Goal: Navigation & Orientation: Find specific page/section

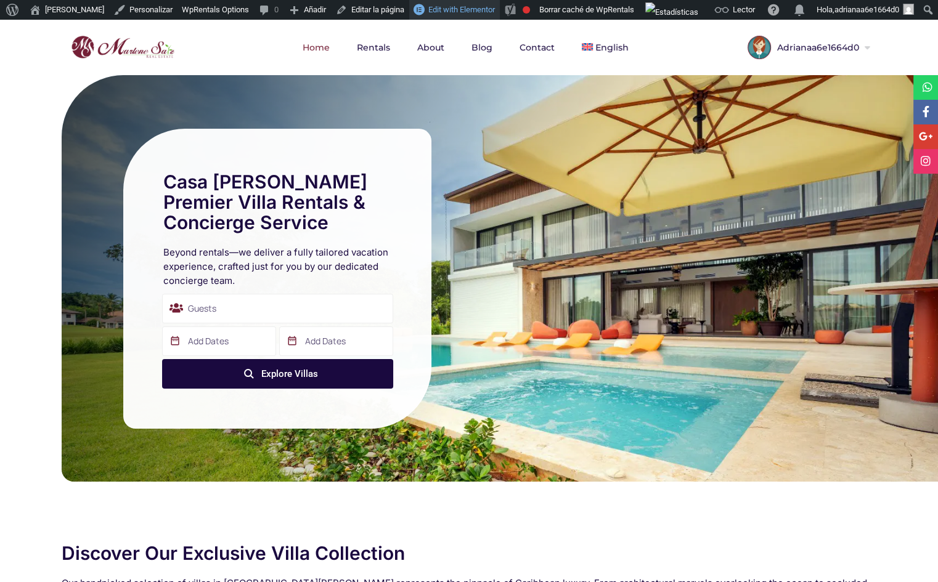
click at [434, 7] on span "Edit with Elementor" at bounding box center [461, 9] width 67 height 9
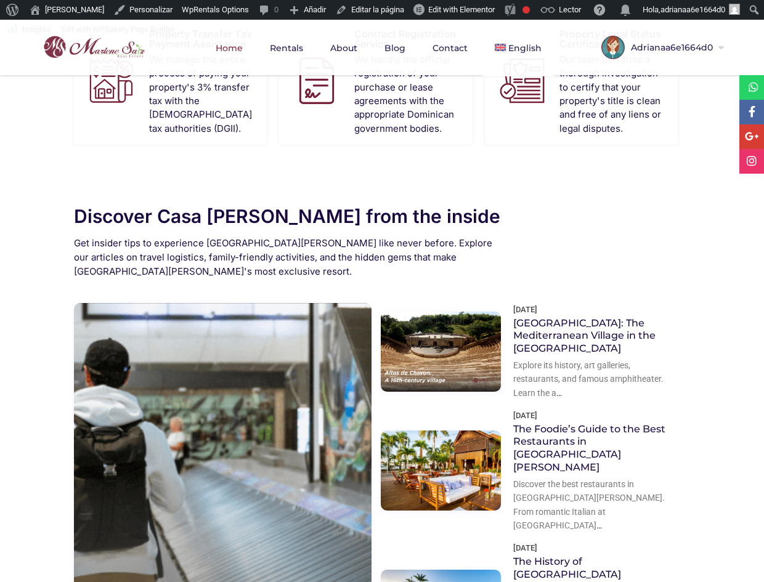
scroll to position [1402, 0]
click at [0, 0] on button "Next" at bounding box center [0, 0] width 0 height 0
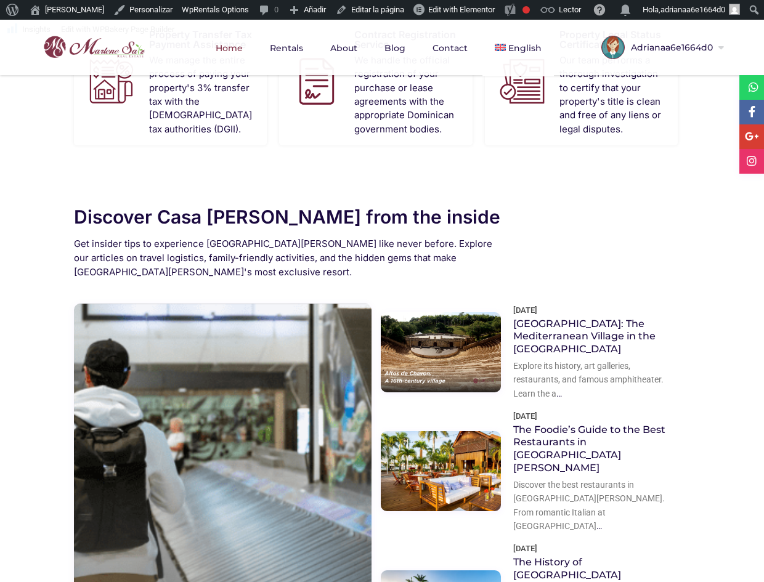
click at [0, 0] on button "Next" at bounding box center [0, 0] width 0 height 0
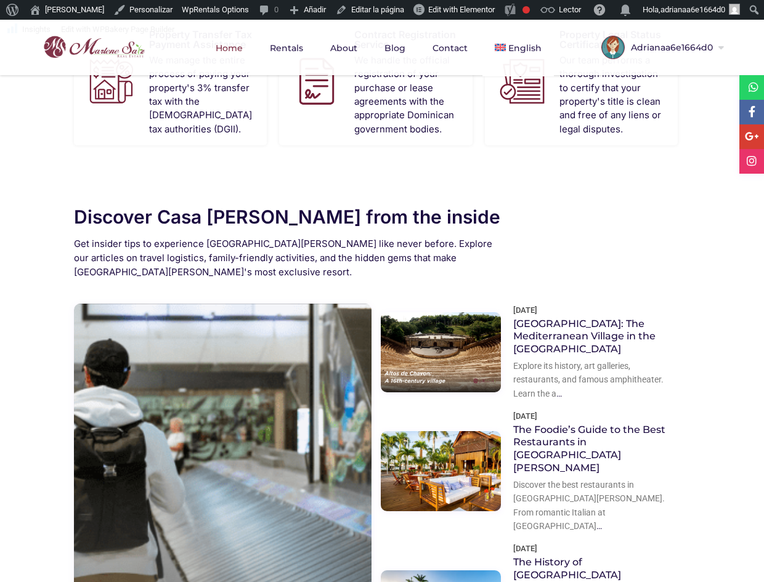
click at [0, 0] on button "Next" at bounding box center [0, 0] width 0 height 0
click at [0, 0] on div at bounding box center [0, 0] width 0 height 0
click at [0, 0] on icon at bounding box center [0, 0] width 0 height 0
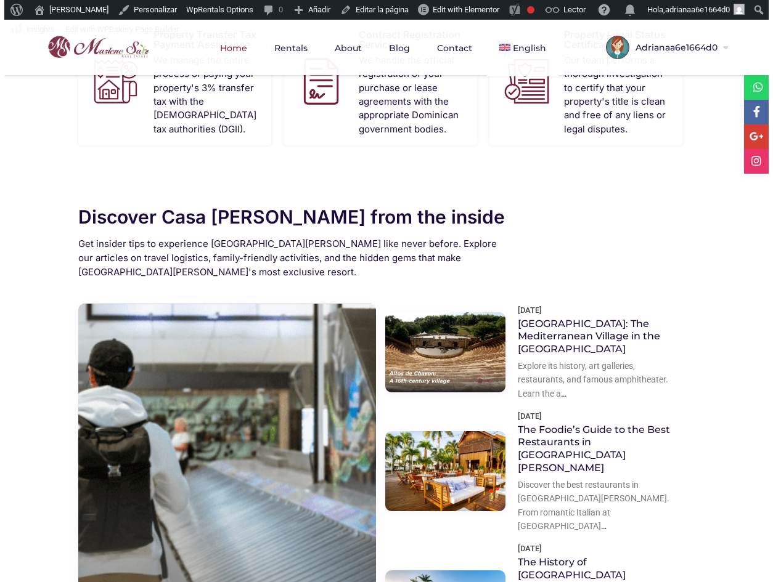
scroll to position [1405, 0]
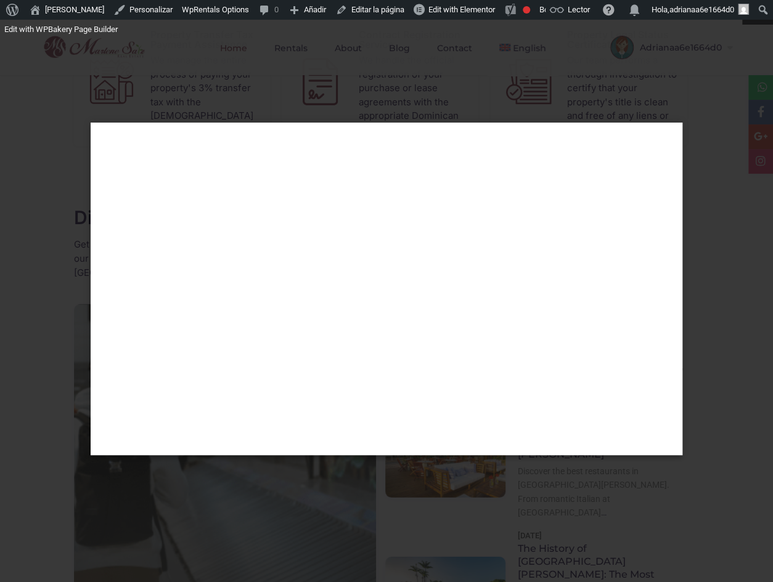
click at [715, 443] on div at bounding box center [386, 290] width 773 height 361
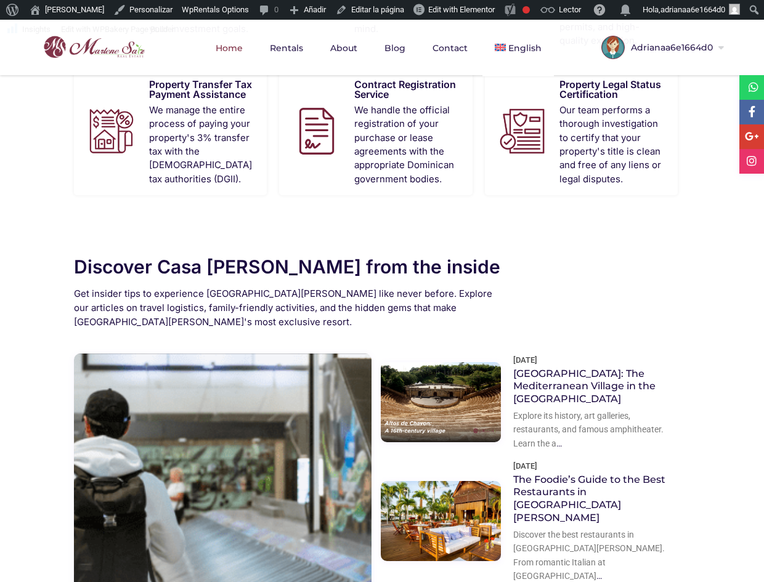
scroll to position [1352, 0]
click at [0, 0] on button "Next" at bounding box center [0, 0] width 0 height 0
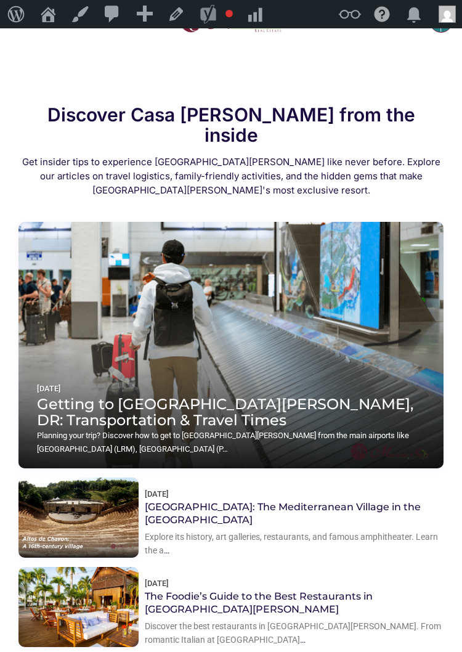
scroll to position [2950, 0]
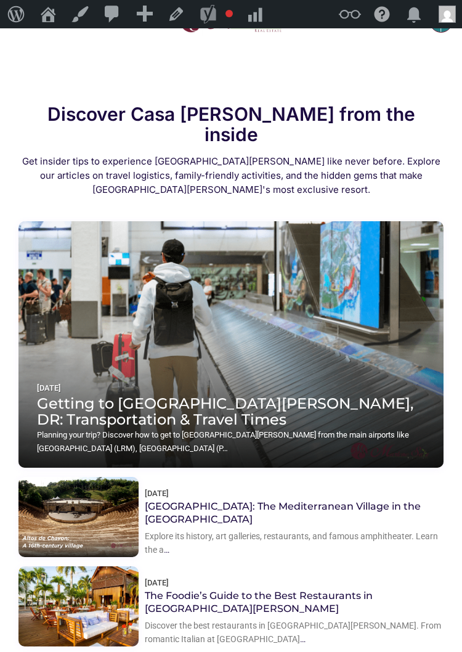
click at [0, 0] on button "Next" at bounding box center [0, 0] width 0 height 0
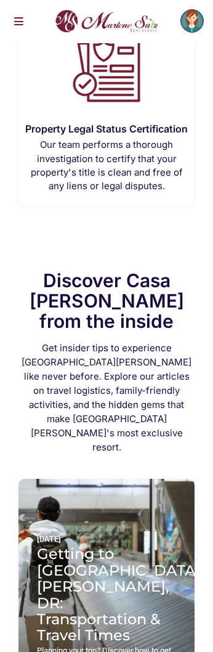
scroll to position [4120, 0]
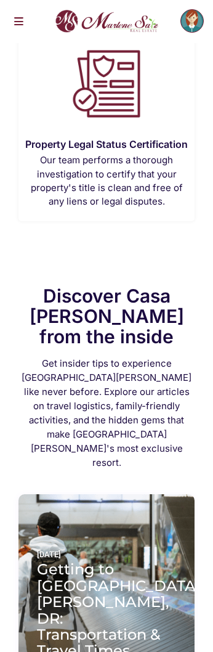
click at [0, 0] on button "Next" at bounding box center [0, 0] width 0 height 0
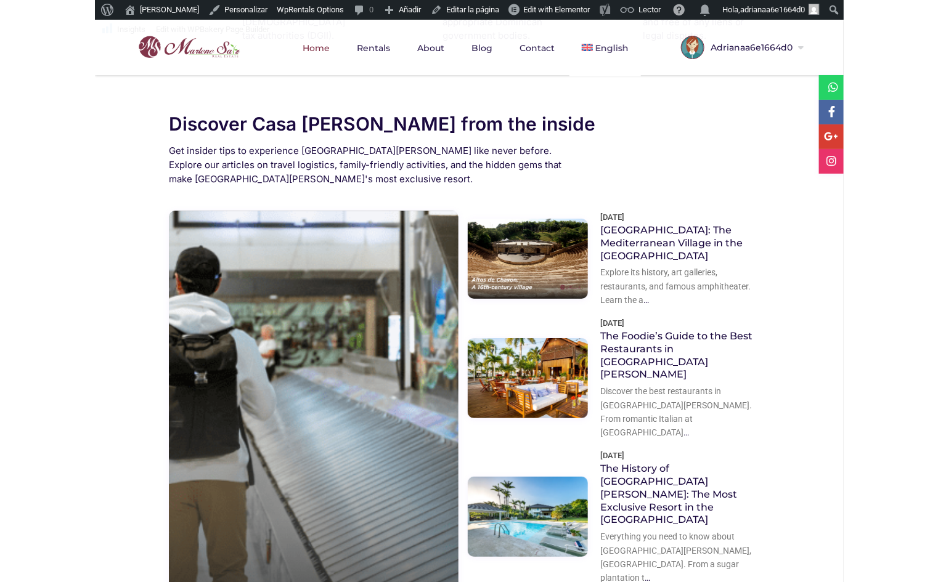
scroll to position [1511, 0]
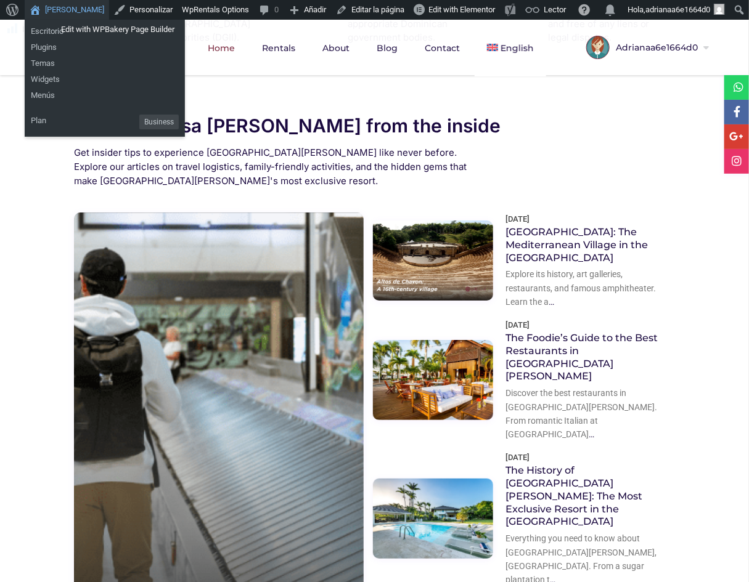
click at [60, 14] on link "[PERSON_NAME]" at bounding box center [67, 10] width 84 height 20
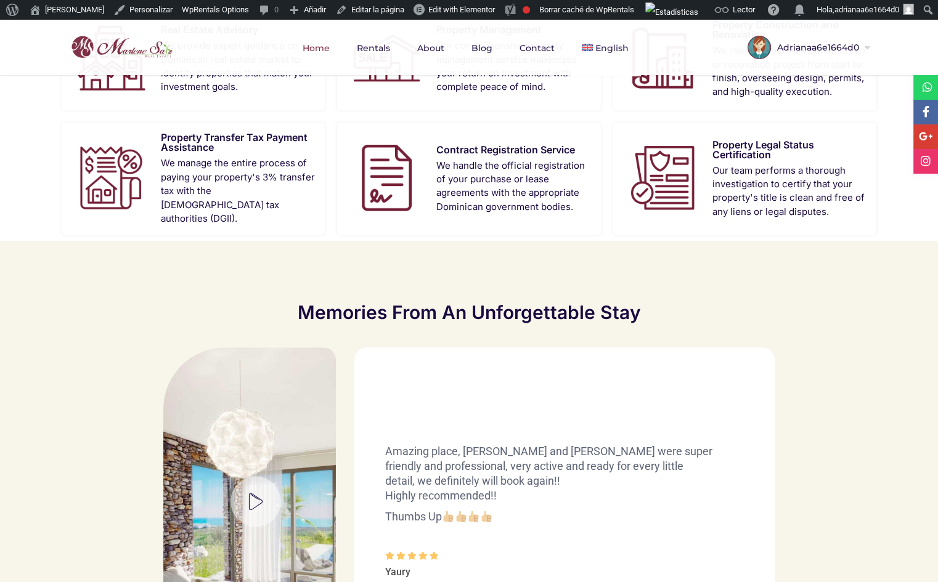
scroll to position [1306, 0]
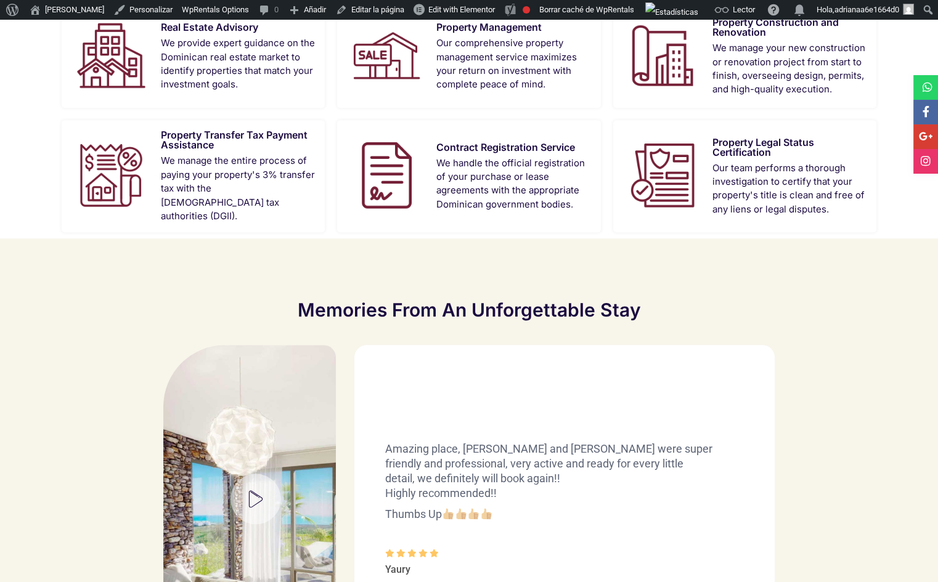
click at [65, 382] on div "Previous Excellent place, I'll be back soon. Thank you. Mauricio Amazing place,…" at bounding box center [469, 499] width 814 height 308
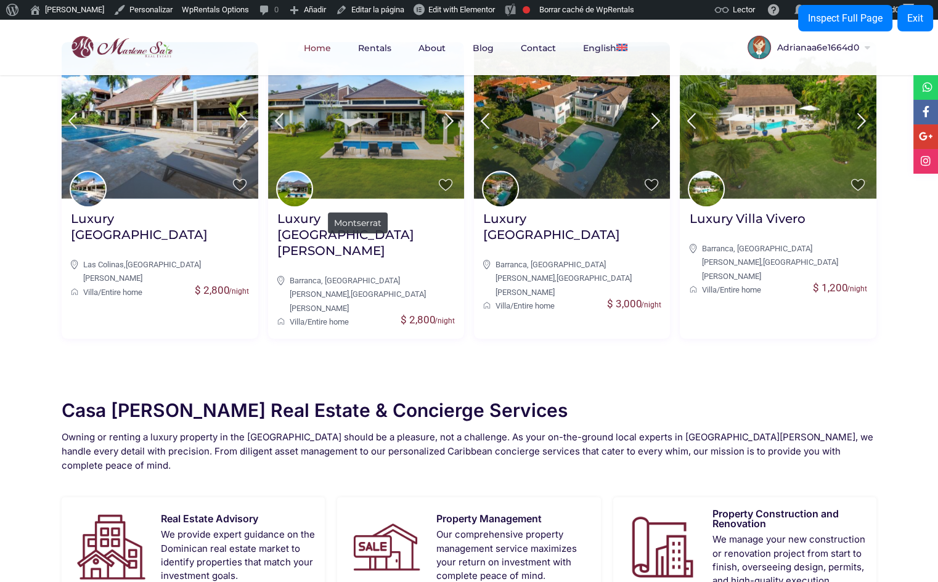
scroll to position [813, 0]
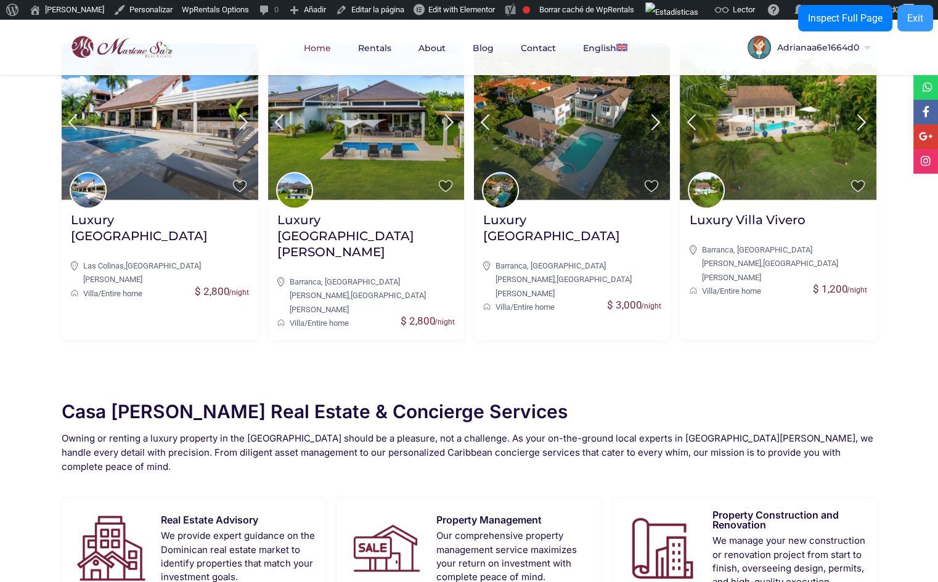
click at [912, 17] on div "Exit" at bounding box center [915, 18] width 16 height 12
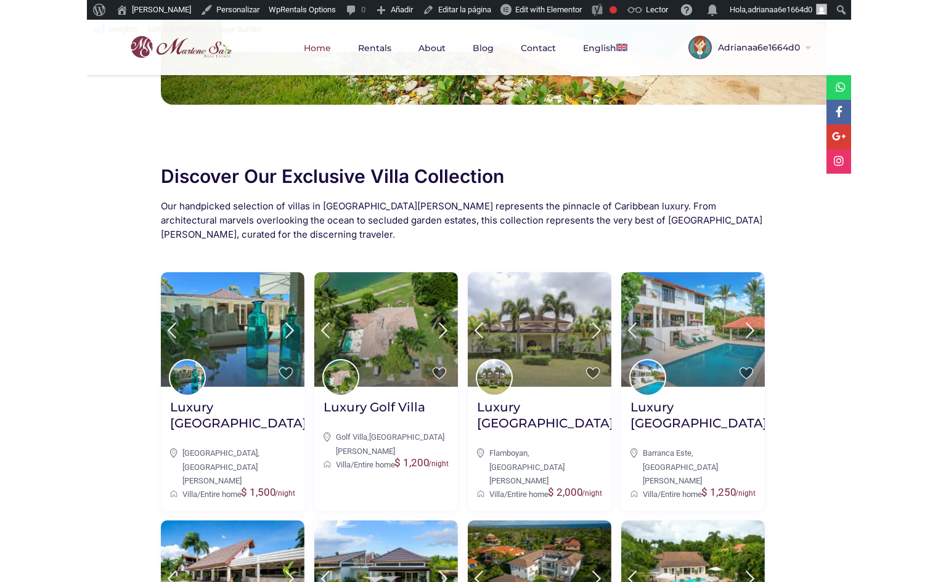
scroll to position [0, 0]
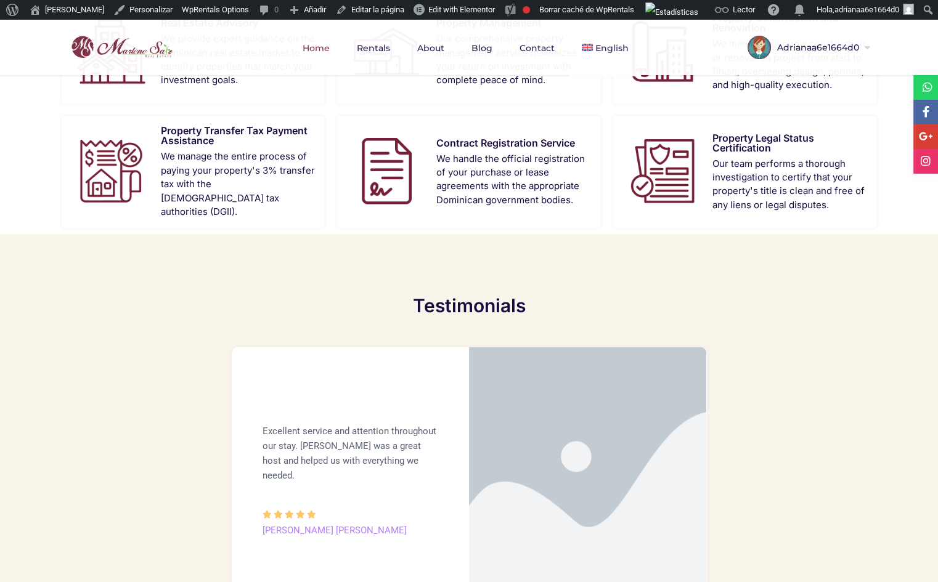
scroll to position [1310, 0]
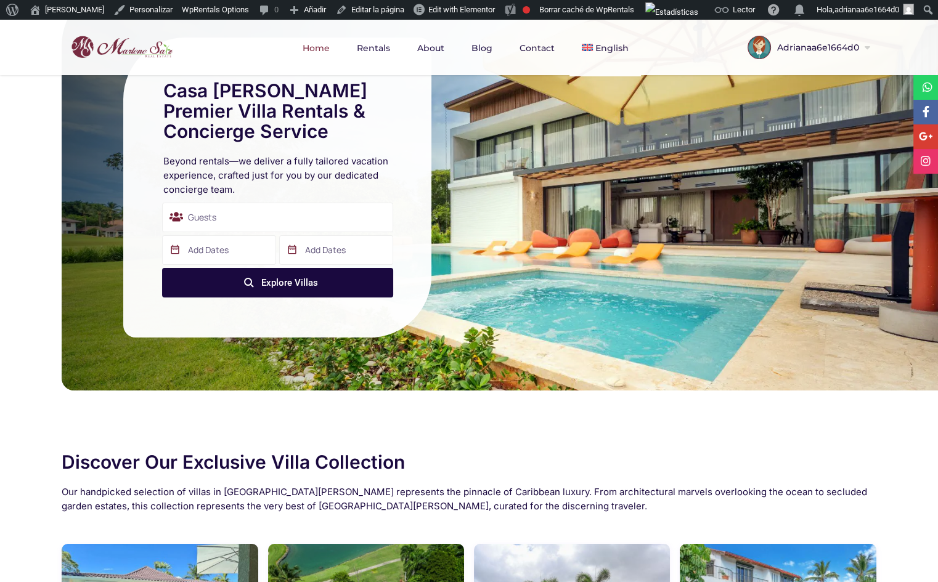
scroll to position [0, 0]
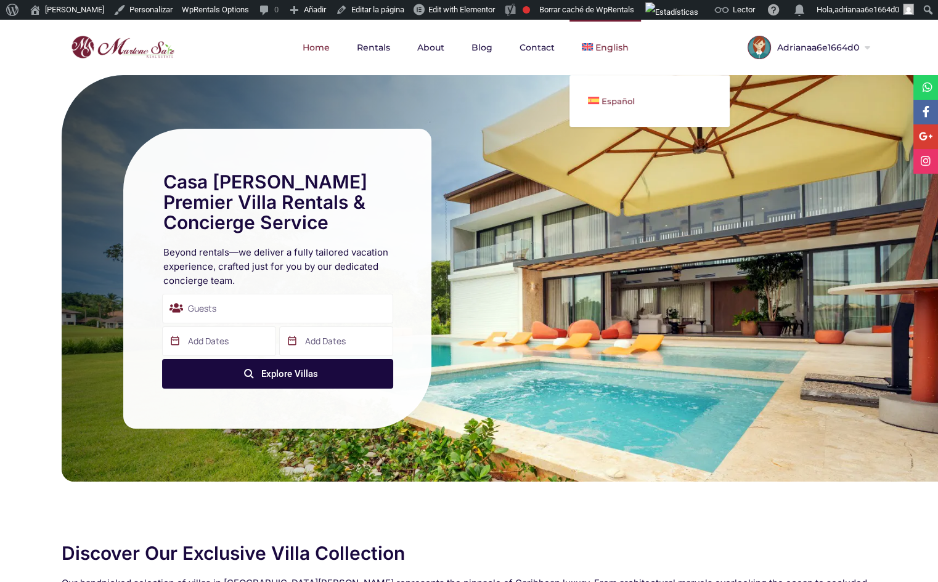
click at [605, 97] on span "Español" at bounding box center [617, 101] width 33 height 10
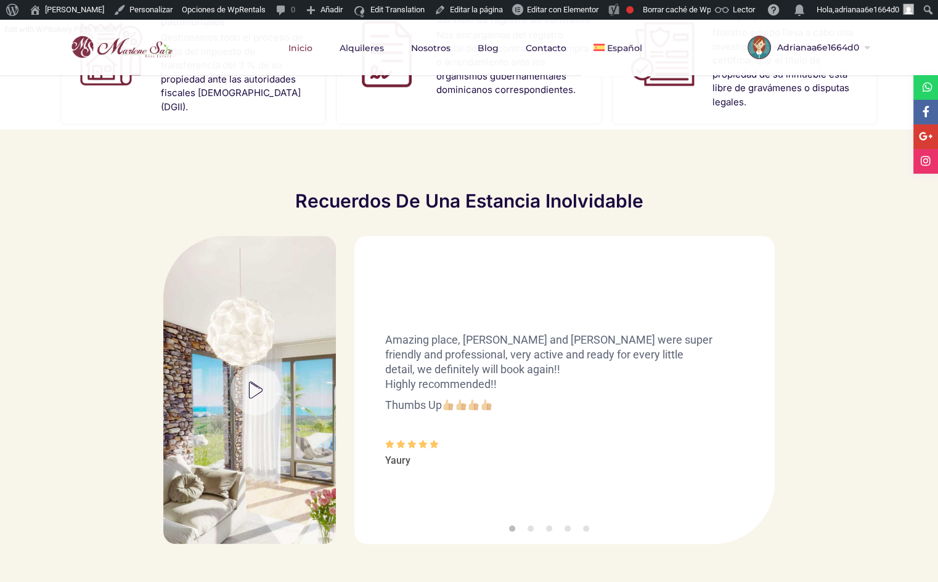
scroll to position [1393, 0]
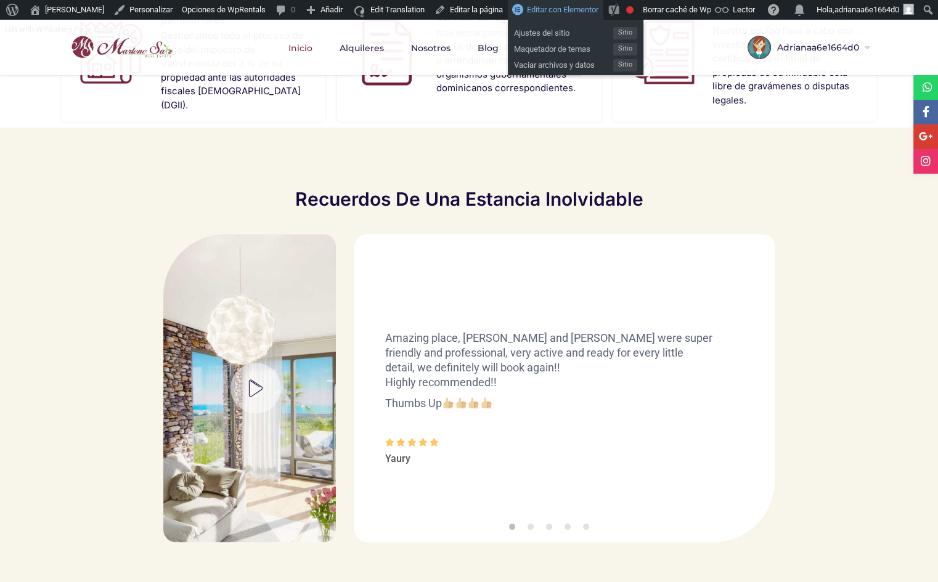
click at [570, 14] on span "Editar con Elementor" at bounding box center [562, 9] width 71 height 9
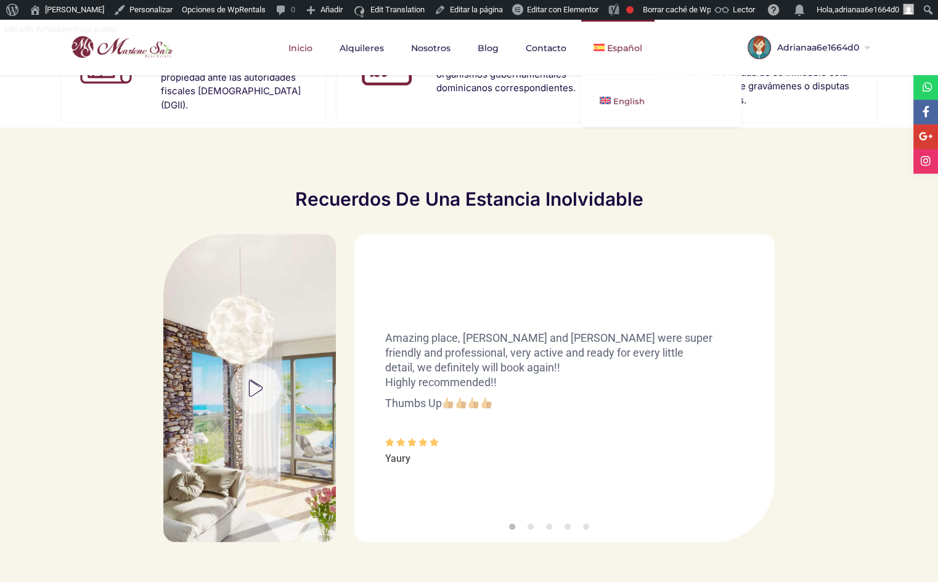
click at [622, 95] on link "English" at bounding box center [661, 100] width 160 height 27
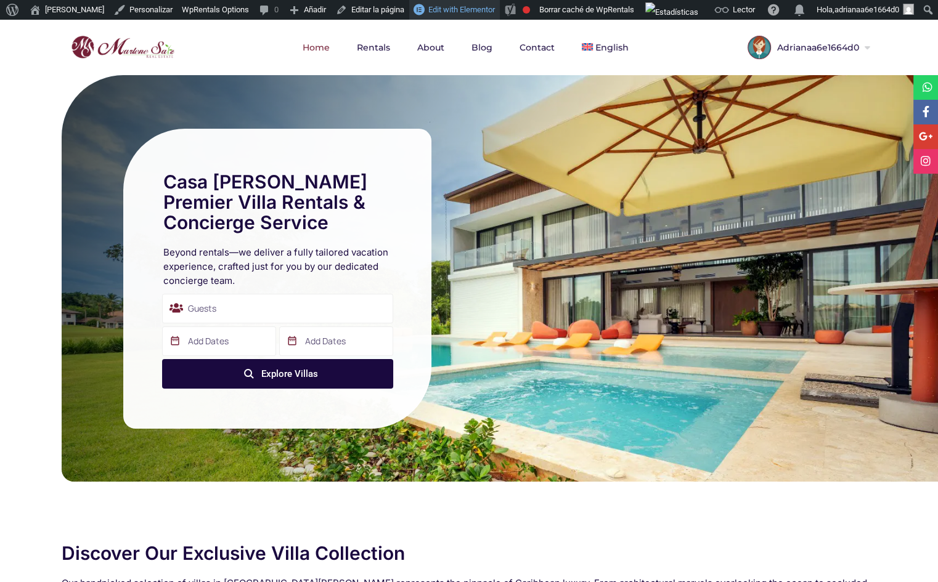
click at [471, 5] on span "Edit with Elementor" at bounding box center [461, 9] width 67 height 9
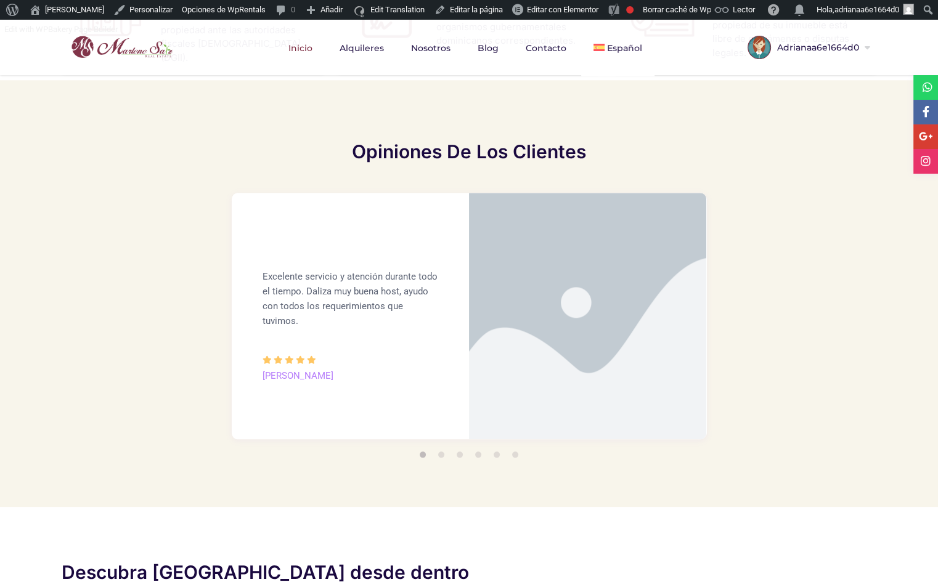
scroll to position [1441, 0]
click at [439, 451] on li "2" at bounding box center [441, 454] width 6 height 6
click at [455, 445] on ul "1 2 3 4 5 6" at bounding box center [469, 456] width 474 height 22
click at [495, 451] on li "5" at bounding box center [496, 454] width 6 height 6
click at [477, 451] on li "4" at bounding box center [478, 454] width 6 height 6
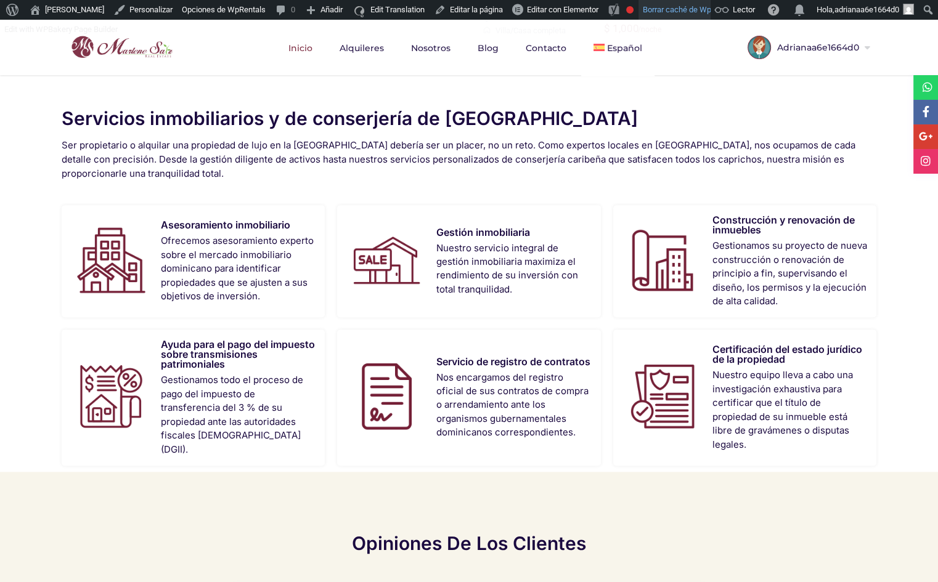
scroll to position [1041, 0]
